Goal: Complete application form: Complete application form

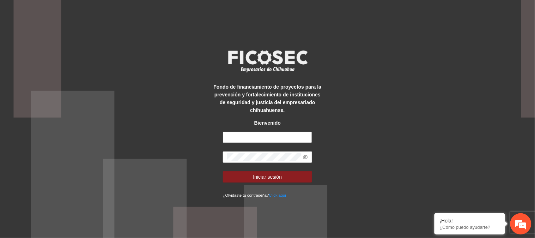
click at [263, 139] on input "text" at bounding box center [267, 137] width 89 height 11
type input "**********"
click at [223, 171] on button "Iniciar sesión" at bounding box center [267, 176] width 89 height 11
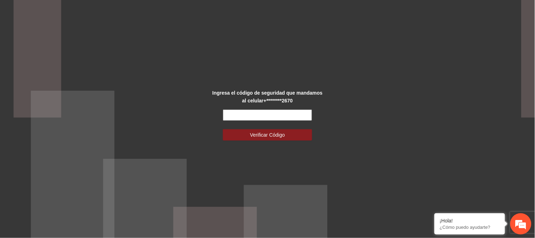
click at [248, 115] on input "text" at bounding box center [267, 114] width 89 height 11
type input "******"
click at [223, 129] on button "Verificar Código" at bounding box center [267, 134] width 89 height 11
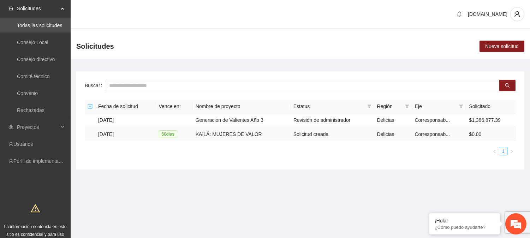
click at [246, 137] on td "KAILÁ: MUJERES DE VALOR" at bounding box center [242, 134] width 98 height 14
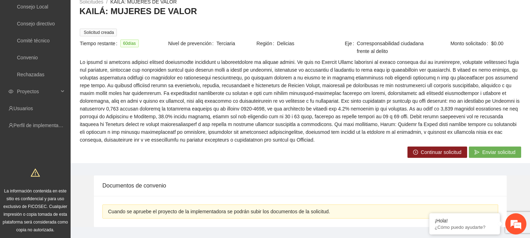
scroll to position [51, 0]
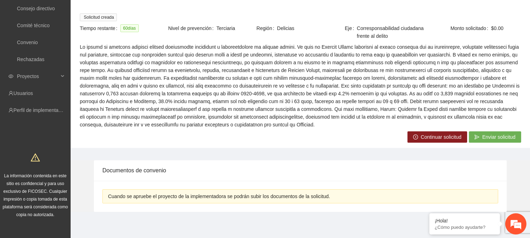
click at [436, 134] on span "Continuar solicitud" at bounding box center [441, 137] width 41 height 8
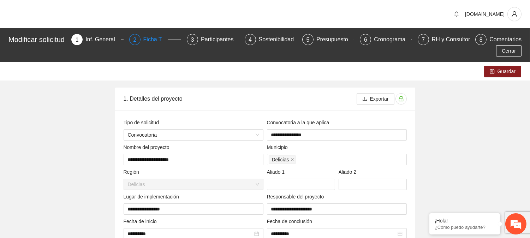
click at [161, 35] on div "Ficha T" at bounding box center [155, 39] width 24 height 11
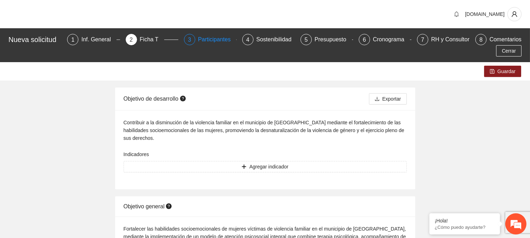
click at [217, 39] on div "Participantes" at bounding box center [217, 39] width 38 height 11
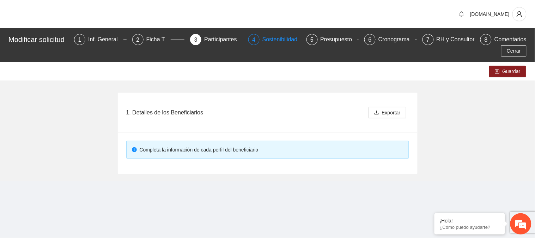
click at [280, 39] on div "Sostenibilidad" at bounding box center [282, 39] width 41 height 11
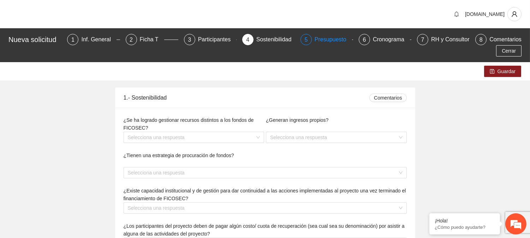
click at [332, 41] on div "Presupuesto" at bounding box center [332, 39] width 37 height 11
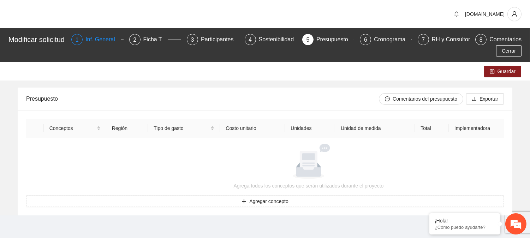
click at [96, 38] on div "Inf. General" at bounding box center [102, 39] width 35 height 11
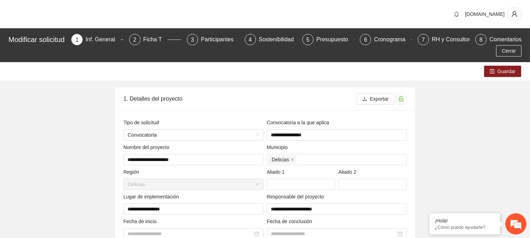
type input "**********"
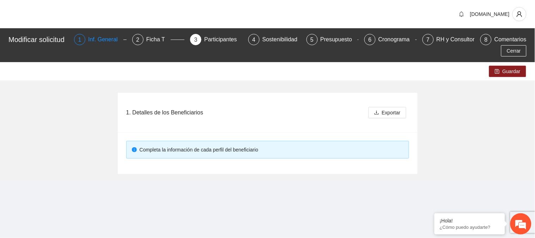
click at [107, 40] on div "Inf. General" at bounding box center [105, 39] width 35 height 11
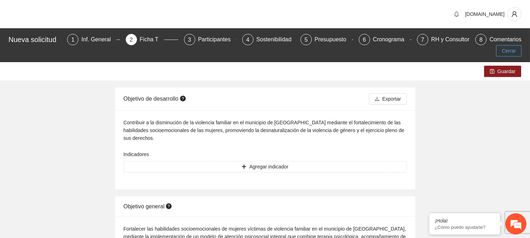
click at [501, 49] on button "Cerrar" at bounding box center [508, 50] width 25 height 11
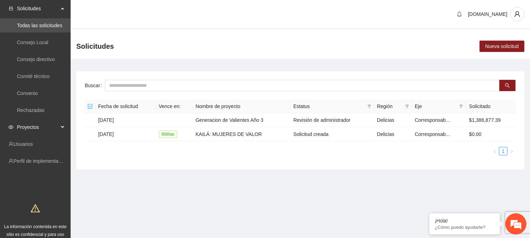
click at [41, 129] on span "Proyectos" at bounding box center [38, 127] width 42 height 14
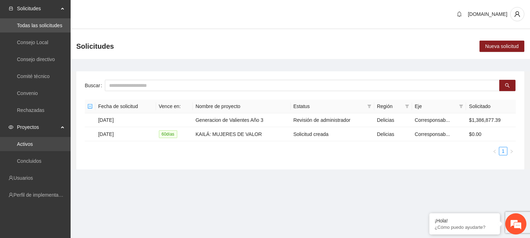
click at [32, 142] on link "Activos" at bounding box center [25, 144] width 16 height 6
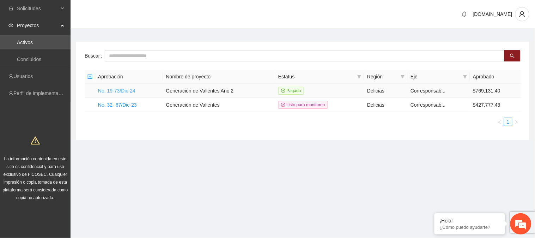
click at [133, 92] on link "No. 19-73/Dic-24" at bounding box center [116, 91] width 37 height 6
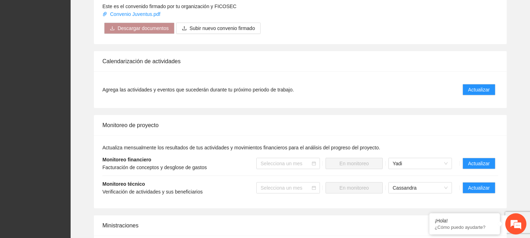
scroll to position [601, 0]
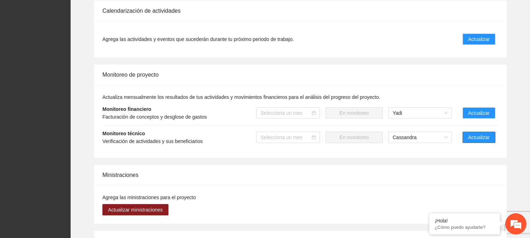
click at [478, 136] on span "Actualizar" at bounding box center [479, 137] width 22 height 8
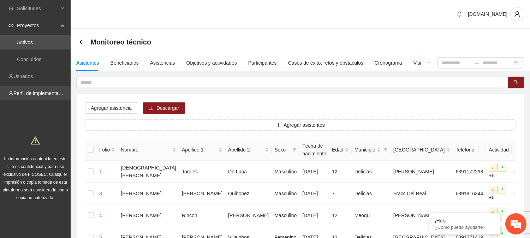
click at [43, 90] on link "Perfil de implementadora" at bounding box center [40, 93] width 55 height 6
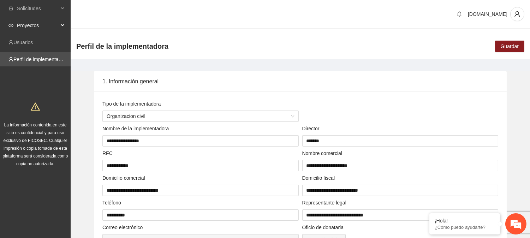
click at [37, 23] on span "Proyectos" at bounding box center [38, 25] width 42 height 14
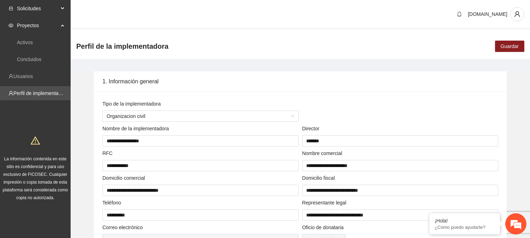
click at [33, 4] on span "Solicitudes" at bounding box center [38, 8] width 42 height 14
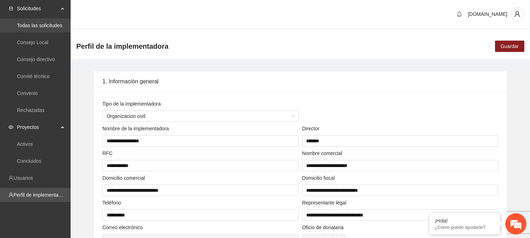
click at [32, 23] on link "Todas las solicitudes" at bounding box center [39, 26] width 45 height 6
